Goal: Understand process/instructions: Learn about a topic

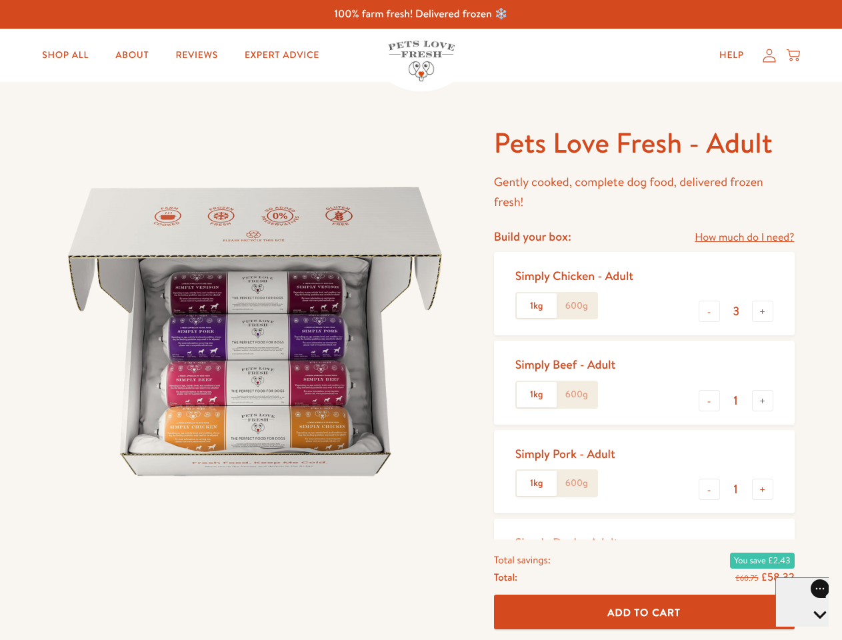
click at [421, 320] on img at bounding box center [255, 332] width 414 height 414
click at [744, 237] on link "How much do I need?" at bounding box center [744, 238] width 99 height 18
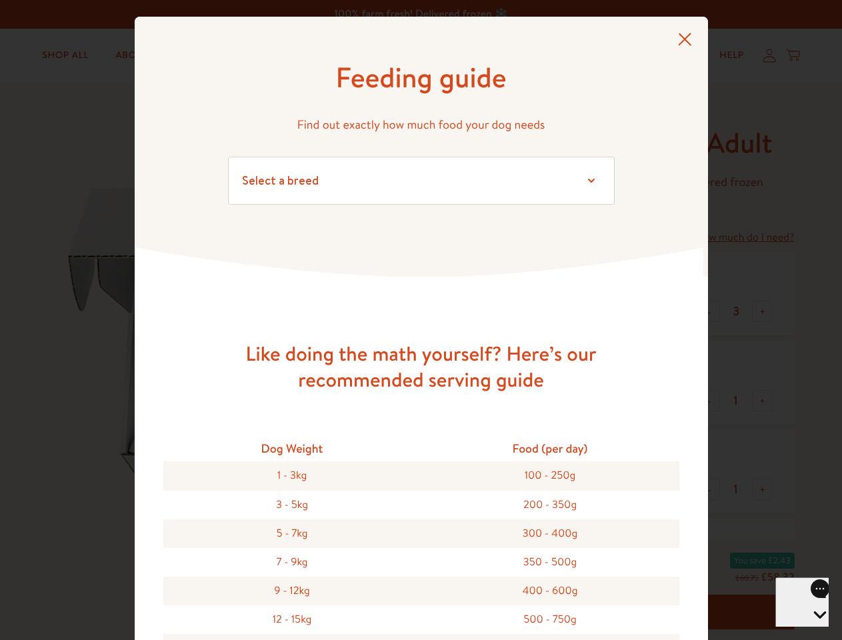
click at [710, 311] on div "Feeding guide Find out exactly how much food your dog needs Select a breed Affe…" at bounding box center [421, 320] width 842 height 640
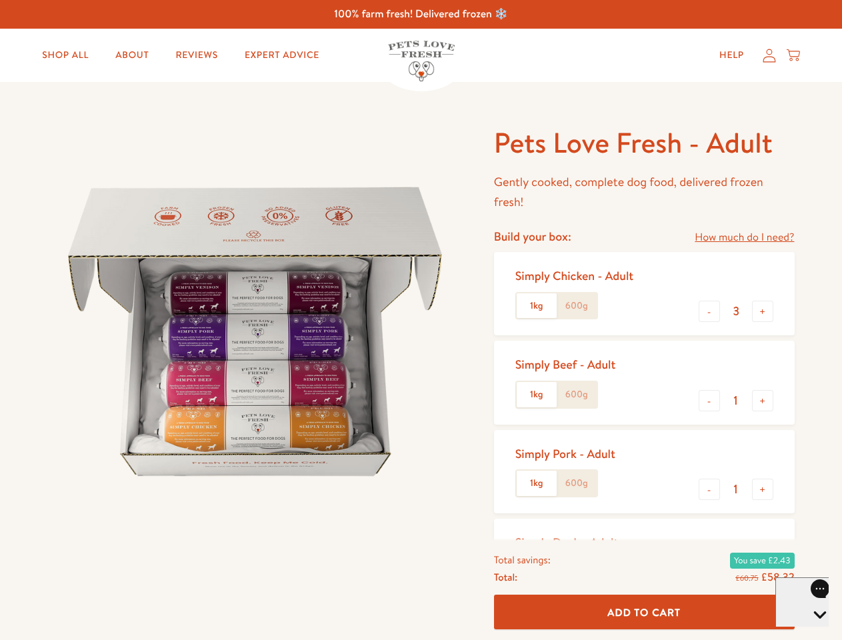
click at [763, 311] on button "+" at bounding box center [762, 311] width 21 height 21
type input "4"
click at [710, 401] on button "-" at bounding box center [709, 400] width 21 height 21
click at [763, 401] on button "+" at bounding box center [762, 400] width 21 height 21
type input "1"
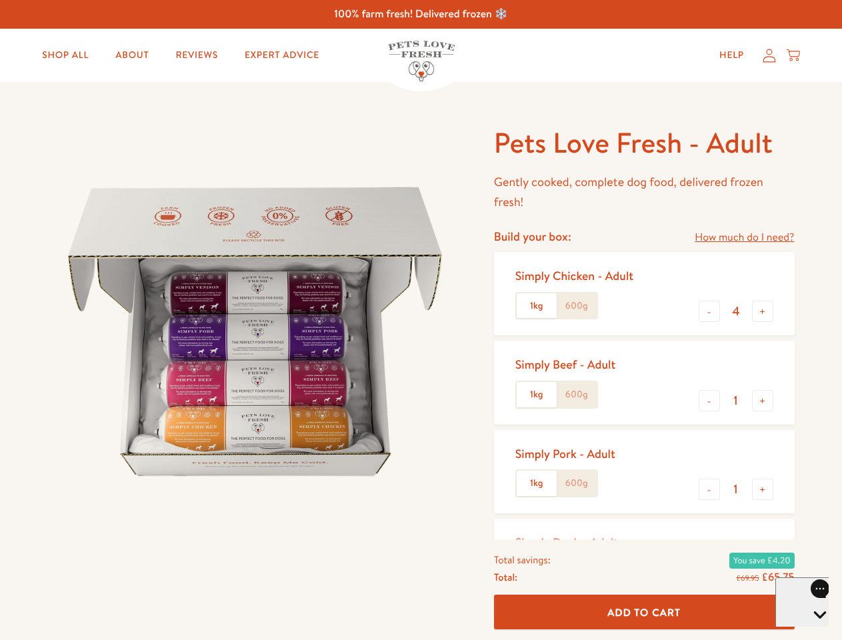
click at [710, 490] on button "-" at bounding box center [709, 489] width 21 height 21
type input "0"
click at [763, 490] on button "+" at bounding box center [762, 489] width 21 height 21
